Goal: Navigation & Orientation: Find specific page/section

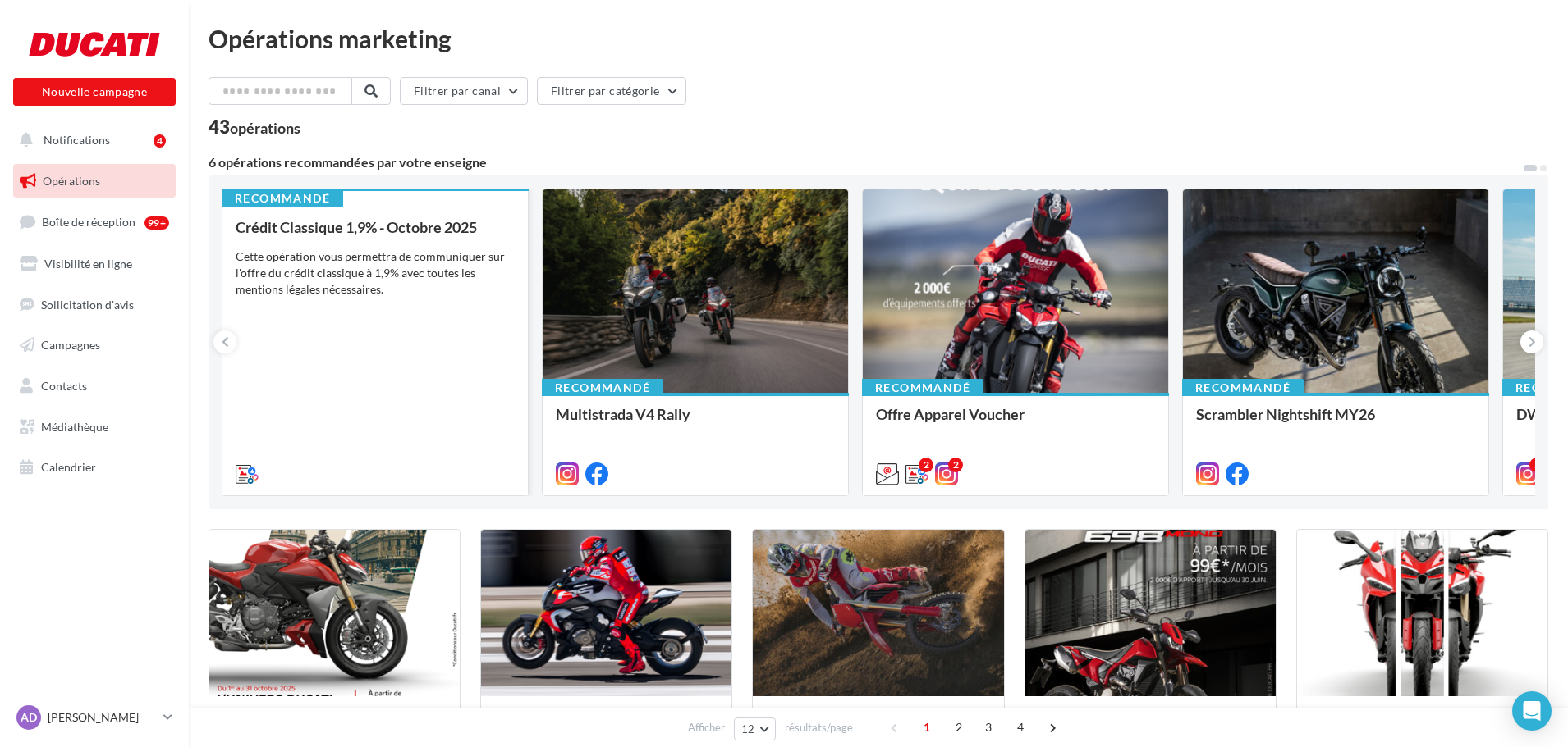
click at [390, 327] on div "Crédit Classique 1,9% - Octobre 2025 Cette opération vous permettra de communiq…" at bounding box center [376, 349] width 279 height 262
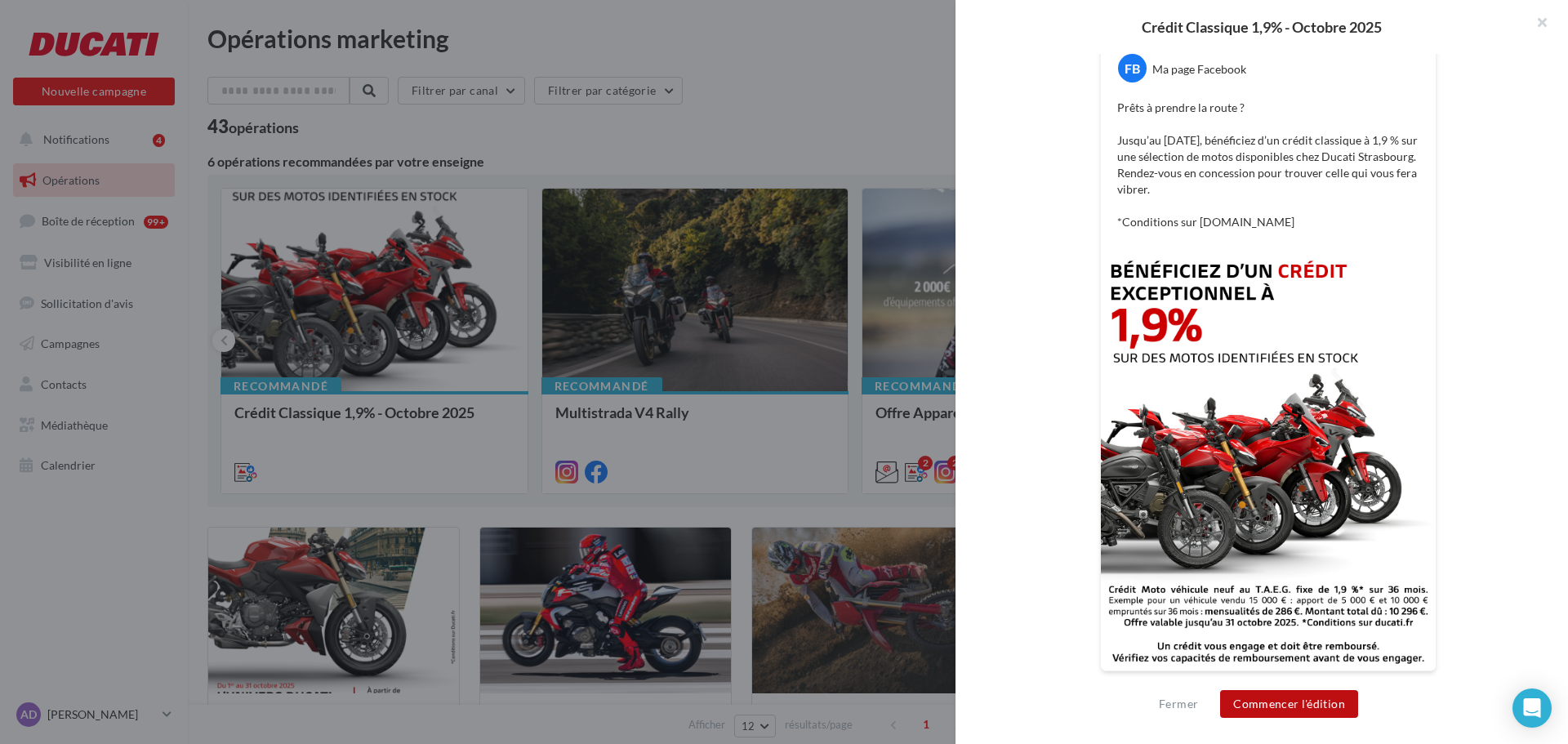
scroll to position [340, 0]
click at [1289, 708] on button "Commencer l'édition" at bounding box center [1289, 704] width 138 height 28
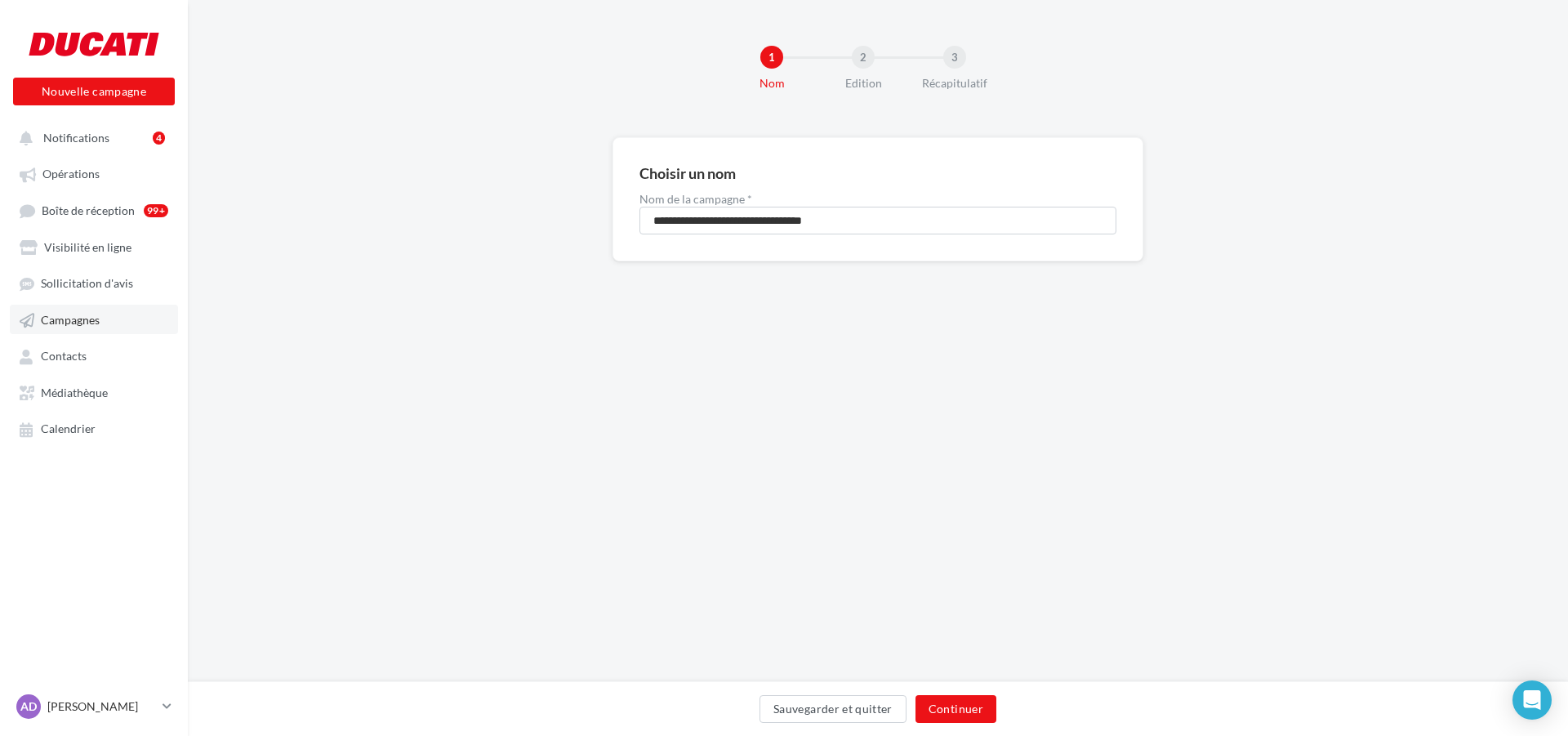
click at [52, 321] on span "Campagnes" at bounding box center [70, 319] width 59 height 14
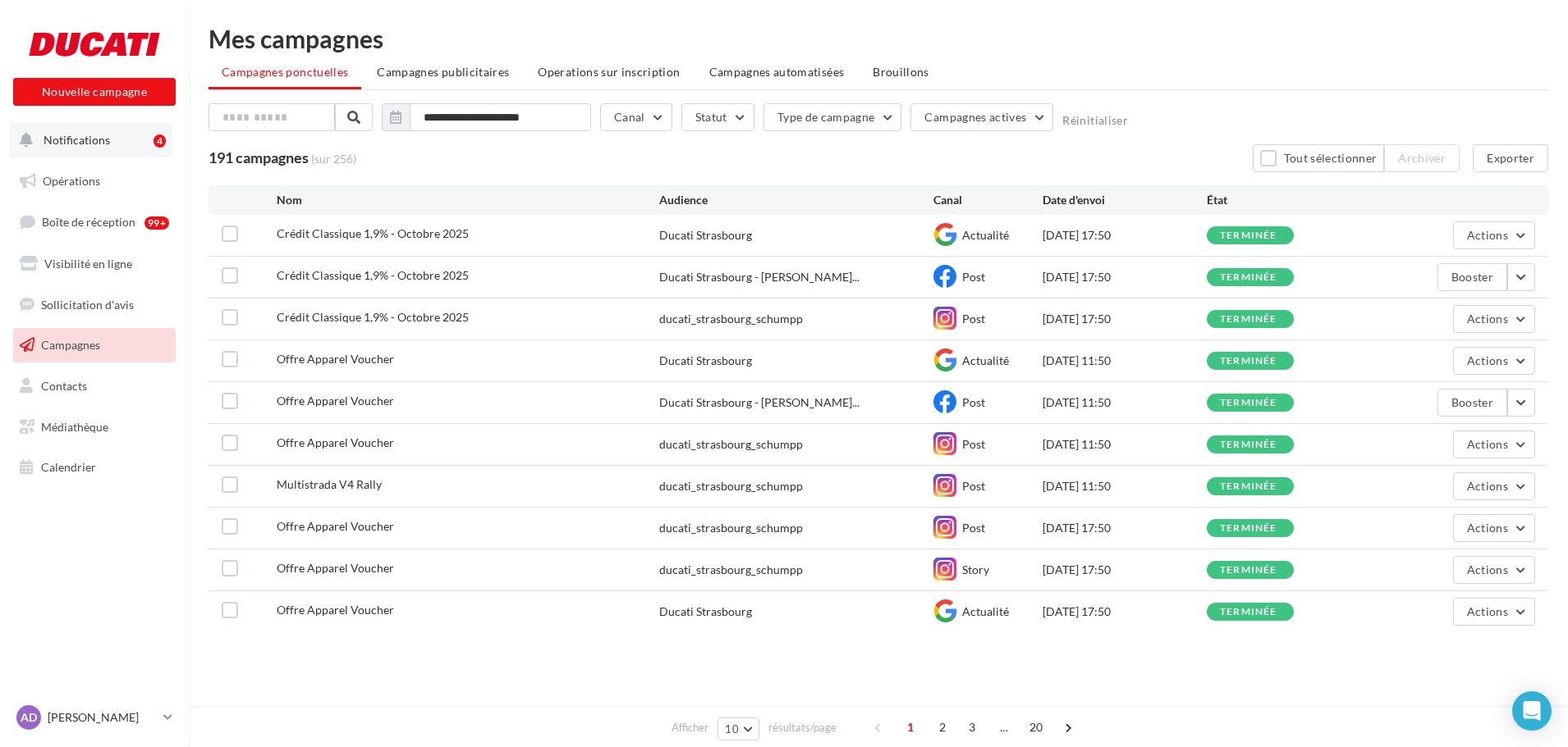
click at [109, 133] on button "Notifications 4" at bounding box center [92, 140] width 163 height 34
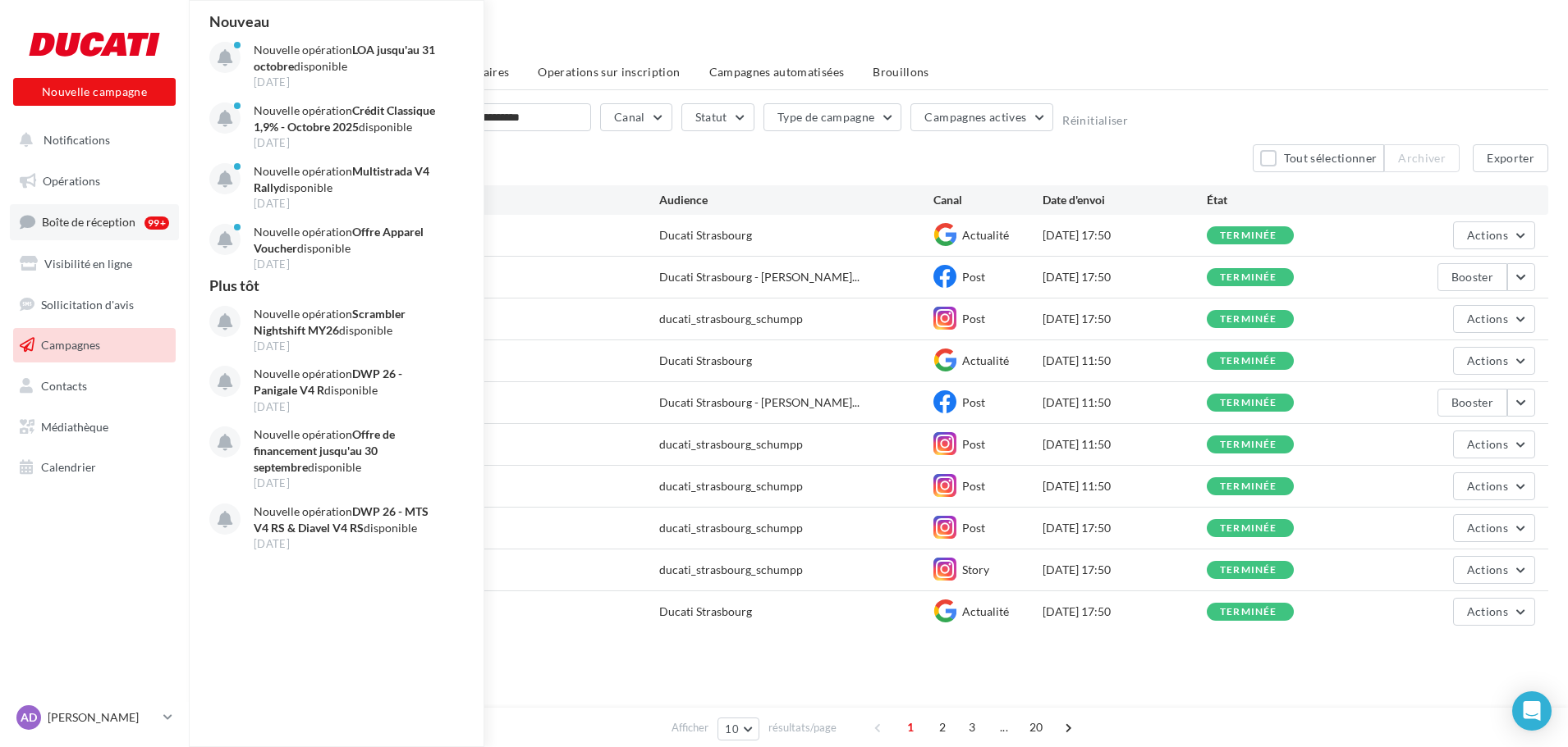
click at [117, 224] on span "Boîte de réception" at bounding box center [88, 222] width 93 height 14
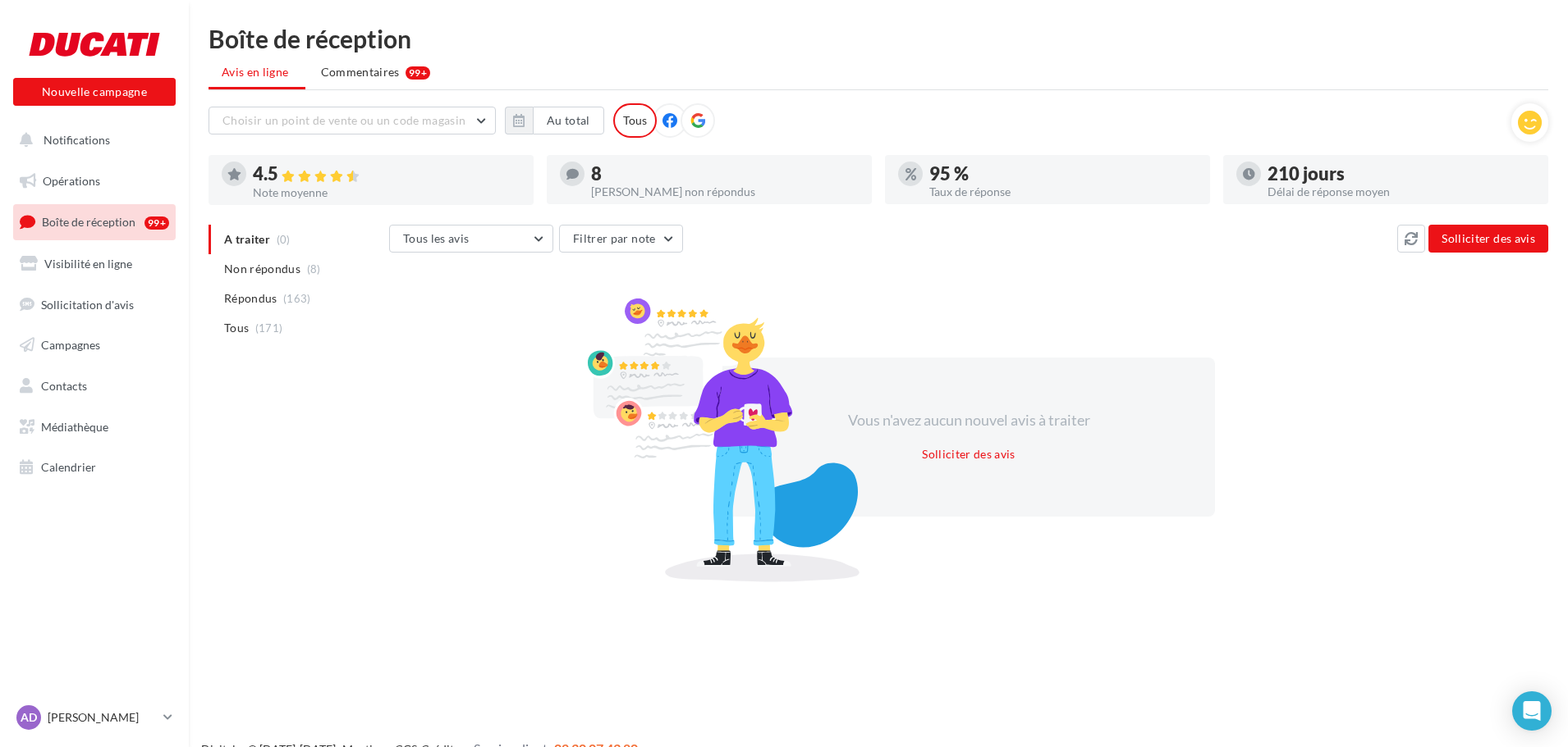
click at [90, 134] on span "Notifications" at bounding box center [77, 140] width 67 height 14
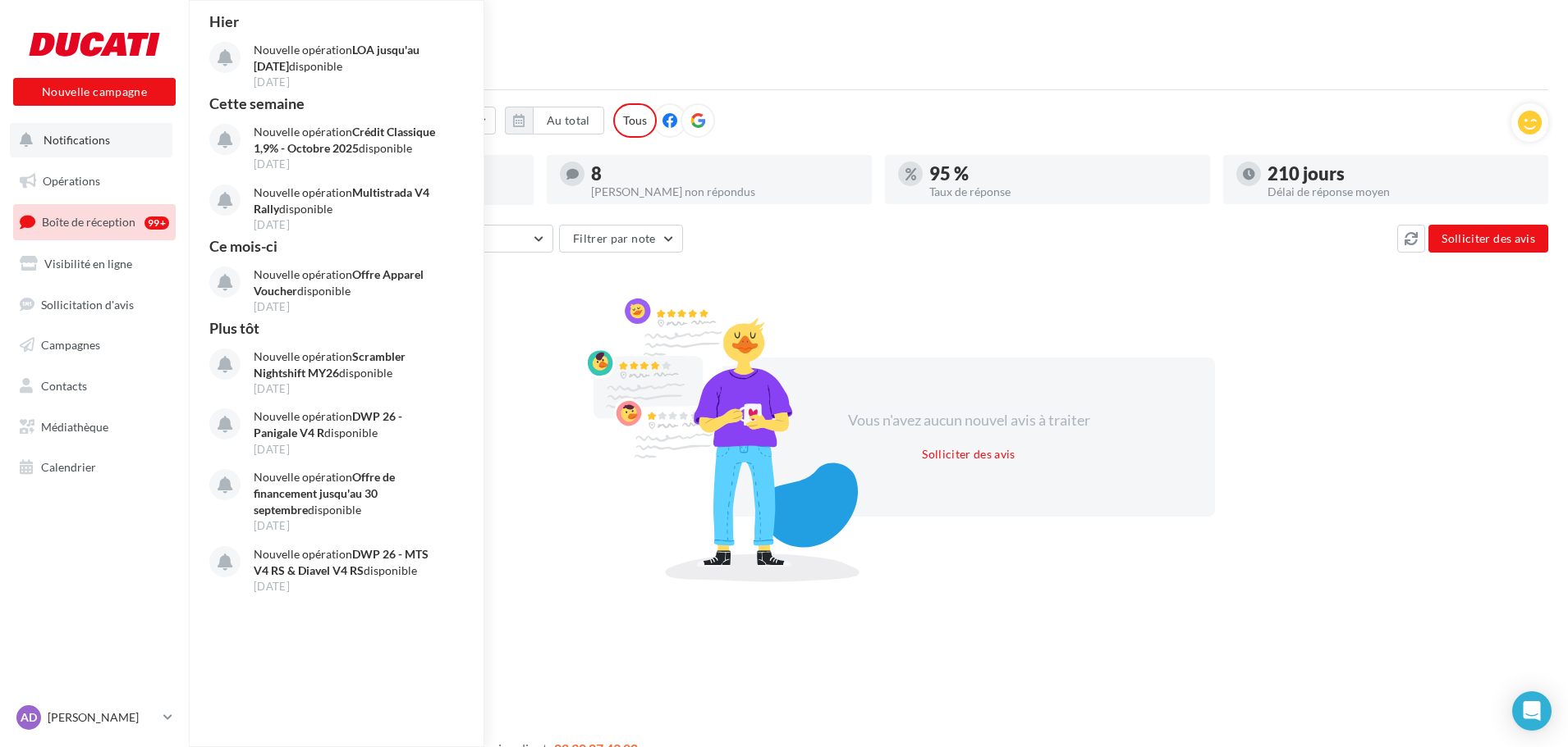
click at [58, 131] on button "Notifications [DATE] Nouvelle opération LOA jusqu'au [DATE] disponible [DATE] C…" at bounding box center [92, 140] width 163 height 34
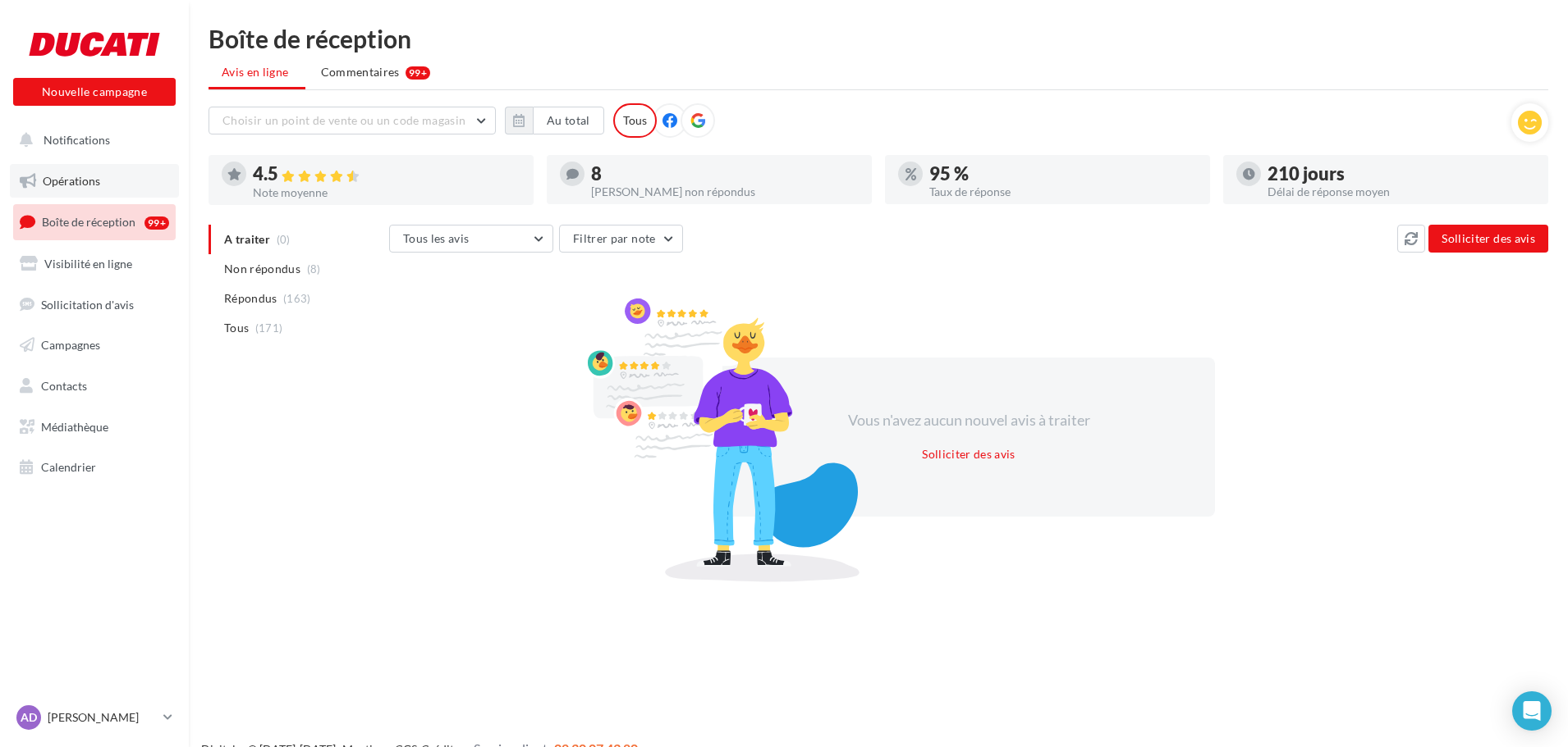
click at [54, 186] on span "Opérations" at bounding box center [71, 180] width 57 height 14
